Goal: Information Seeking & Learning: Learn about a topic

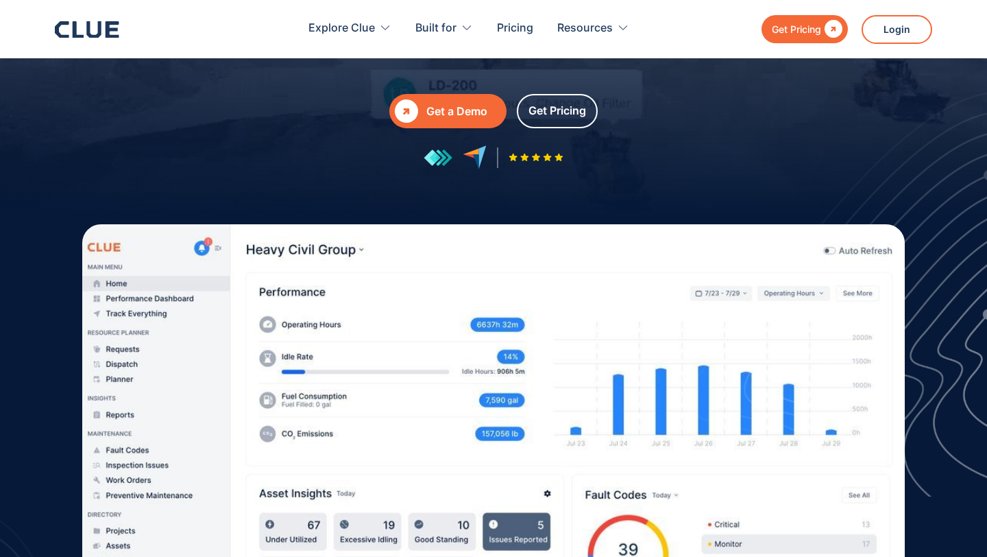
scroll to position [252, 0]
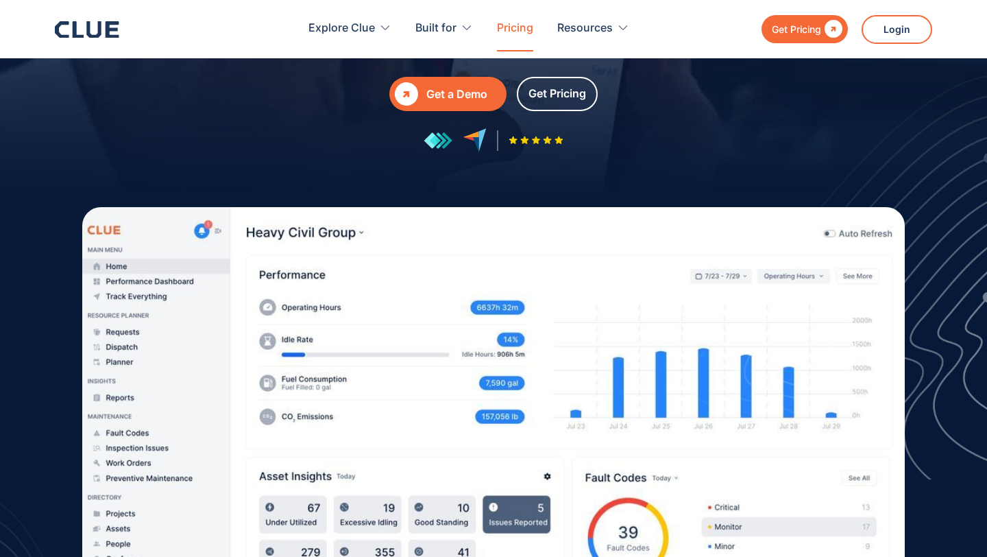
click at [524, 25] on link "Pricing" at bounding box center [515, 28] width 36 height 43
